Goal: Contribute content

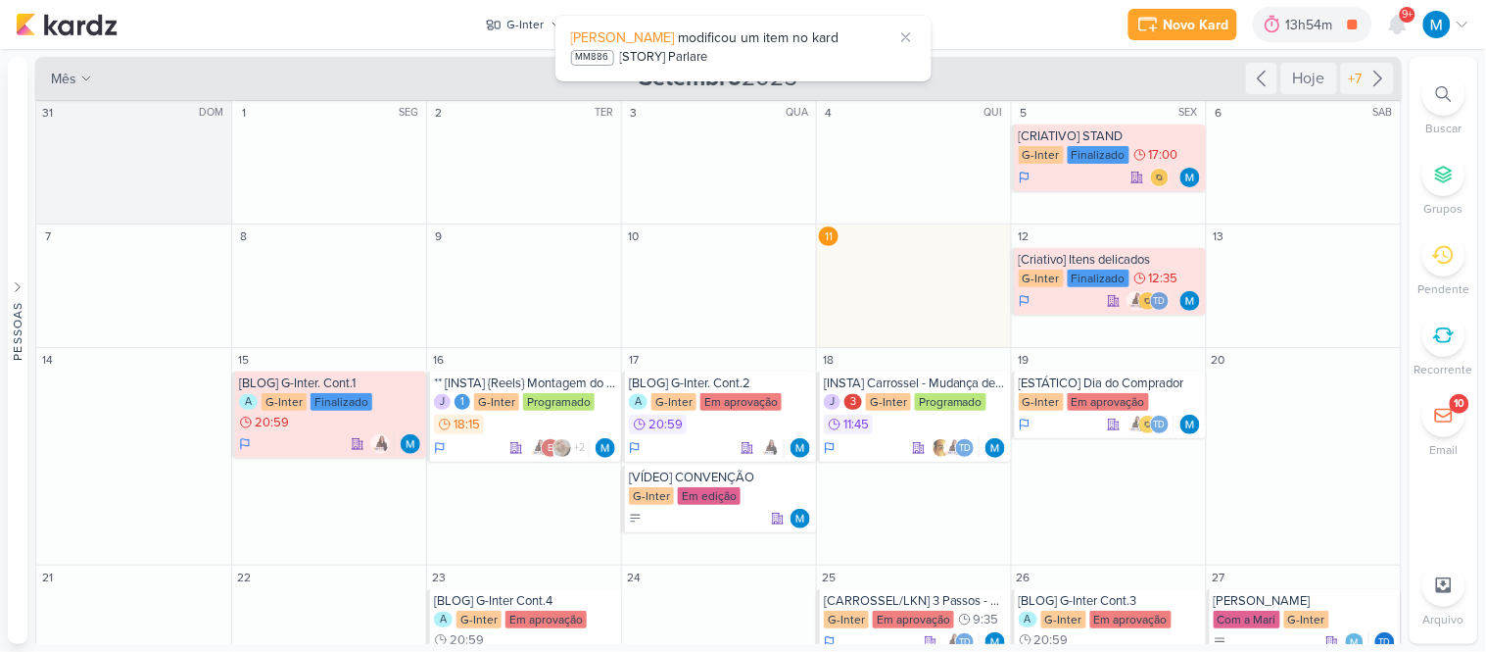
click at [1007, 29] on div "Novo Kard Ctrl + k 13h54m Fotos da Reunião 4h58m Hoje 13h54m Semana 4h58m Mês 4…" at bounding box center [743, 24] width 1455 height 49
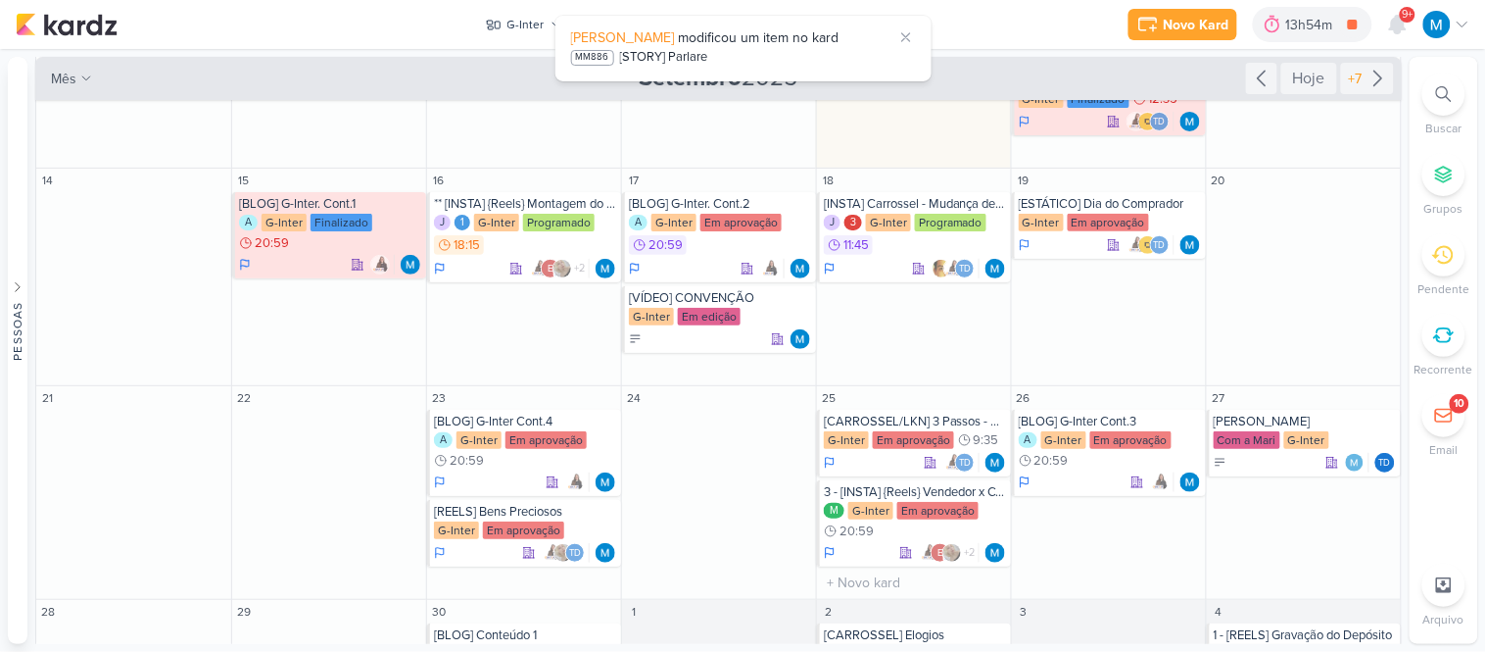
scroll to position [218, 0]
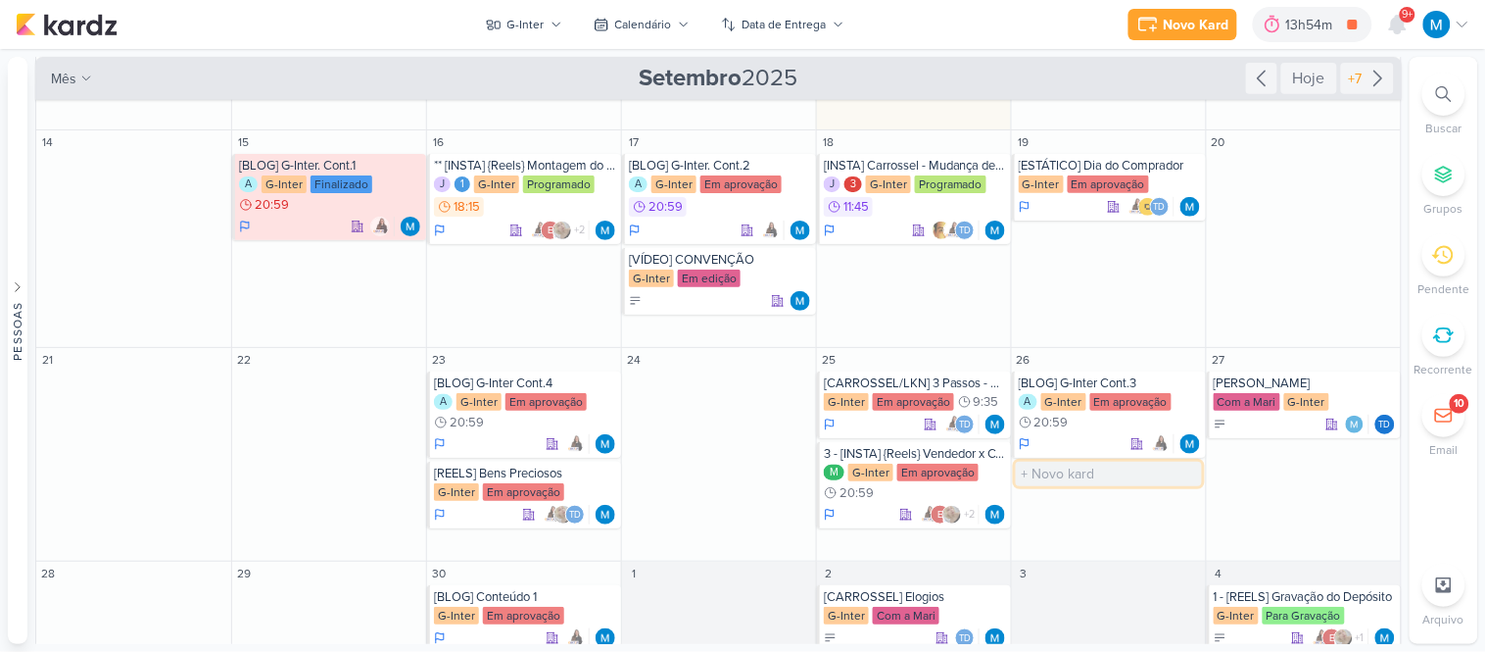
click at [1078, 476] on input "text" at bounding box center [1109, 473] width 186 height 24
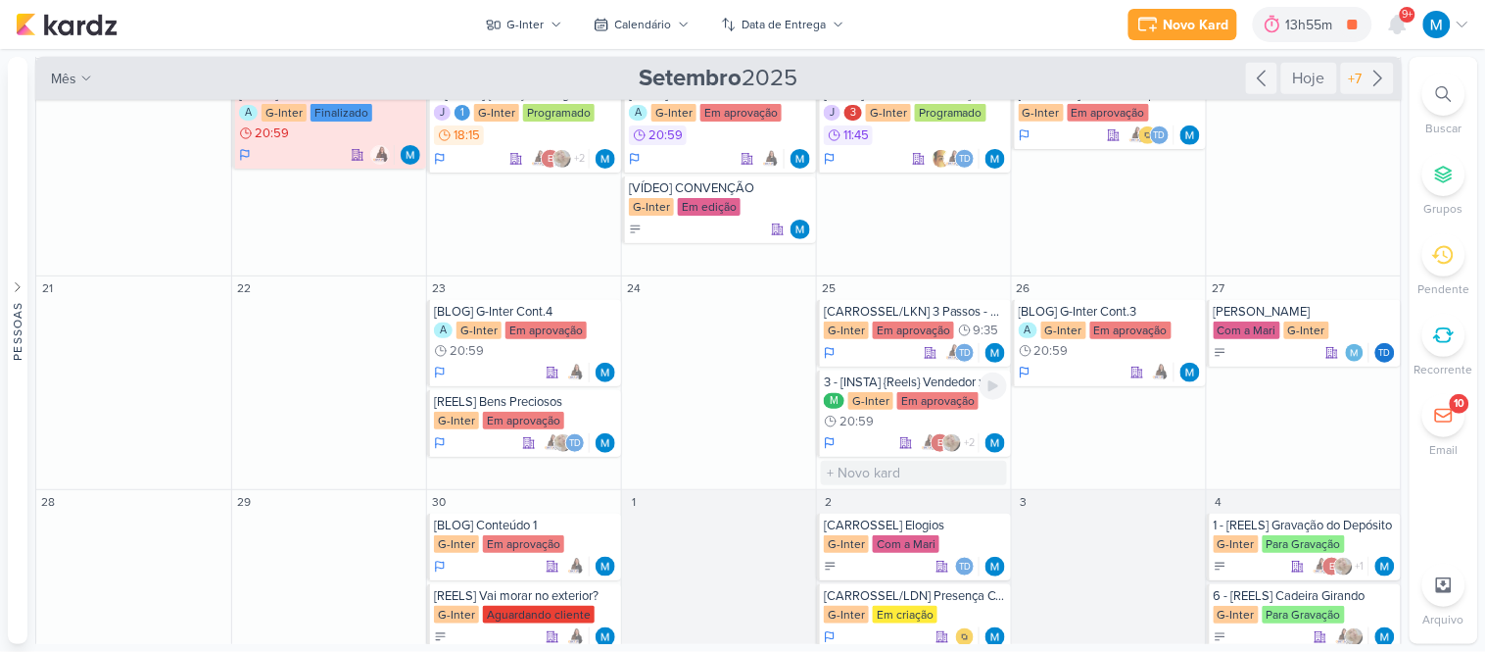
scroll to position [290, 0]
click at [482, 465] on input "text" at bounding box center [524, 472] width 186 height 24
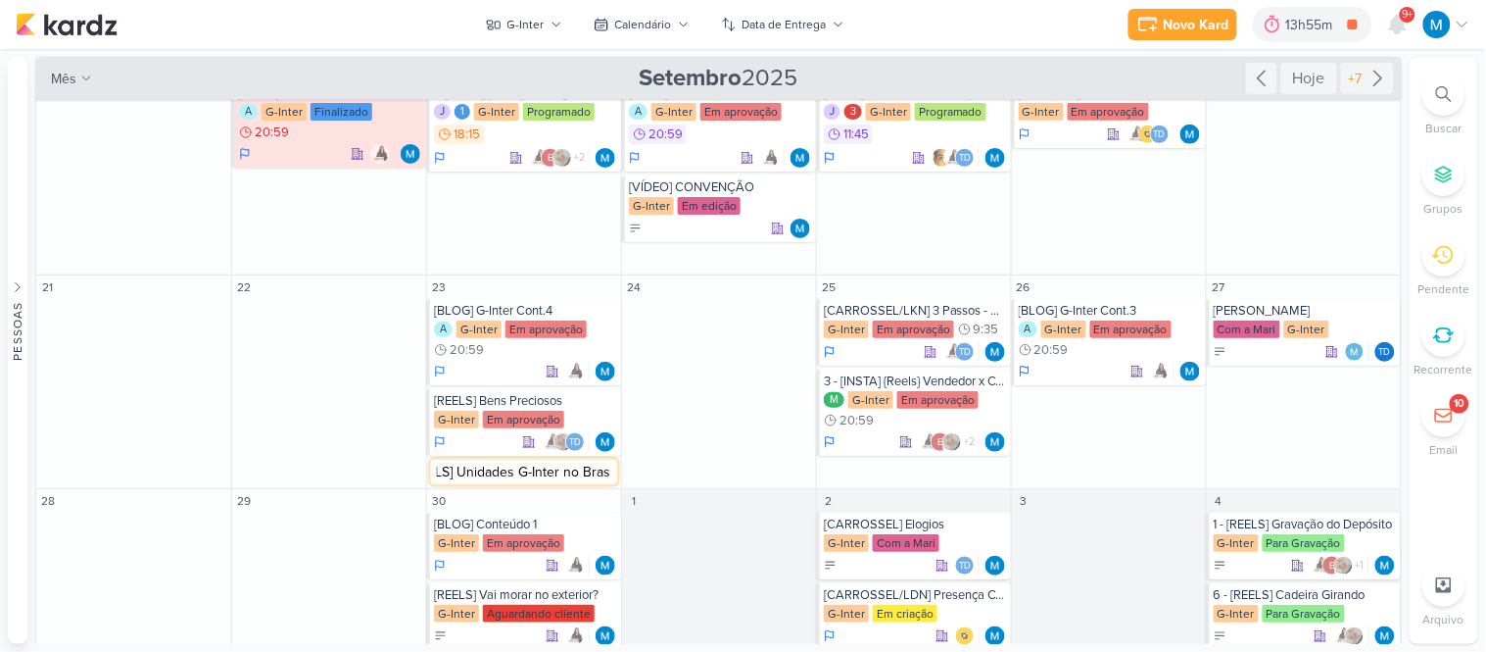
type input "[REELS] Unidades G-Inter no Brasil"
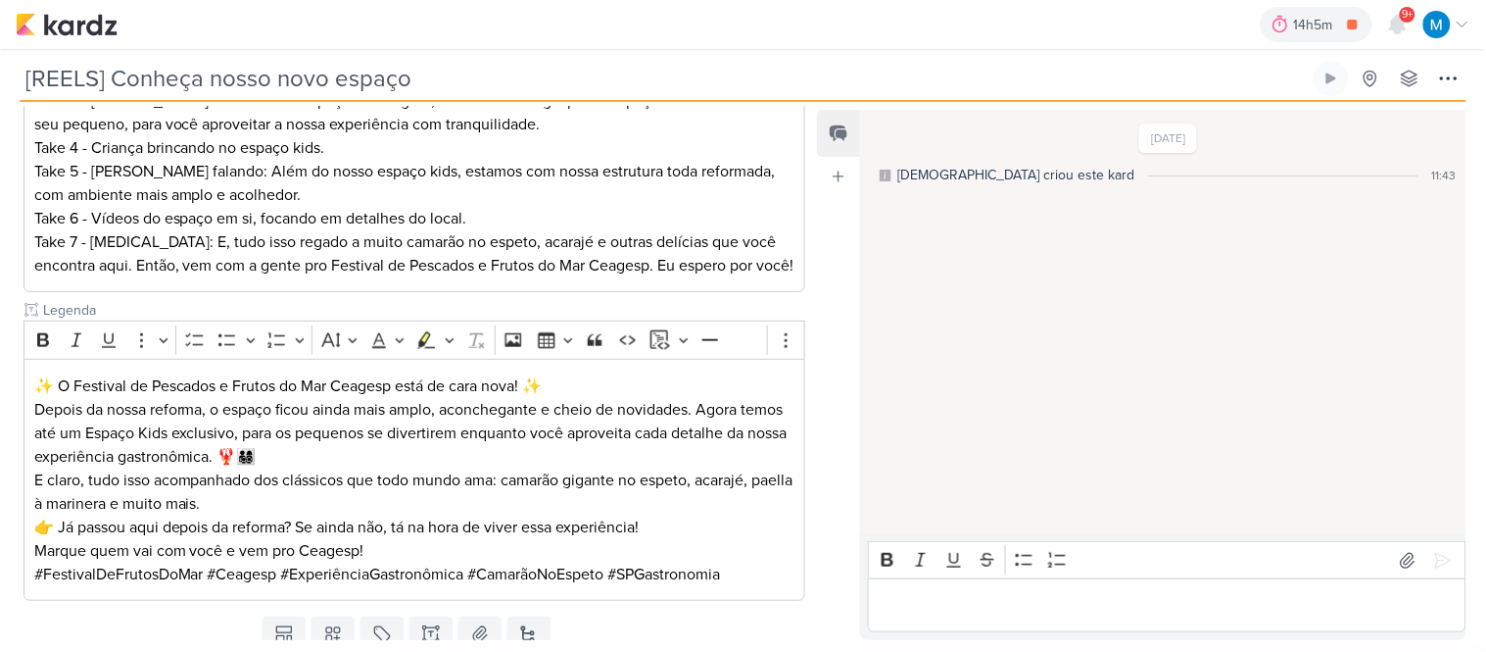
scroll to position [471, 0]
